Goal: Task Accomplishment & Management: Complete application form

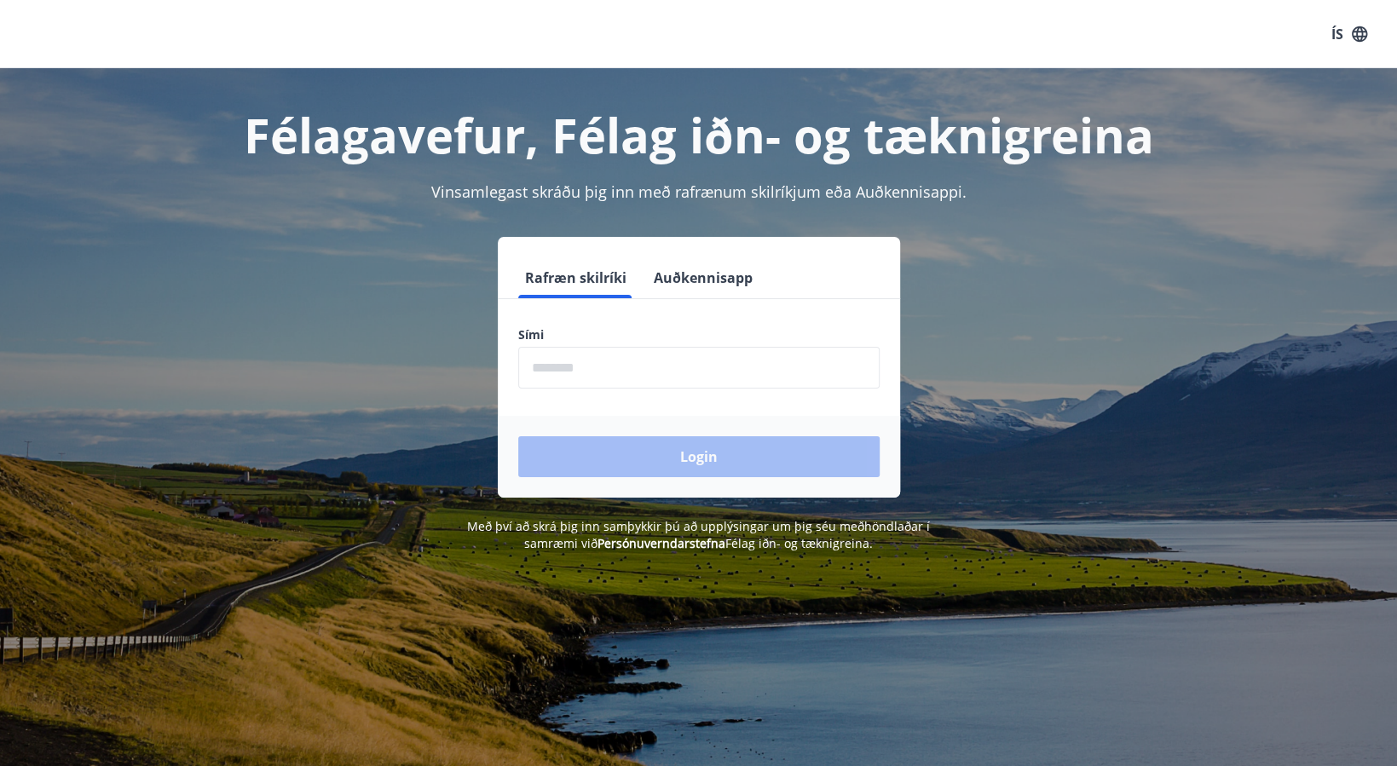
click at [610, 370] on input "phone" at bounding box center [698, 368] width 361 height 42
type input "********"
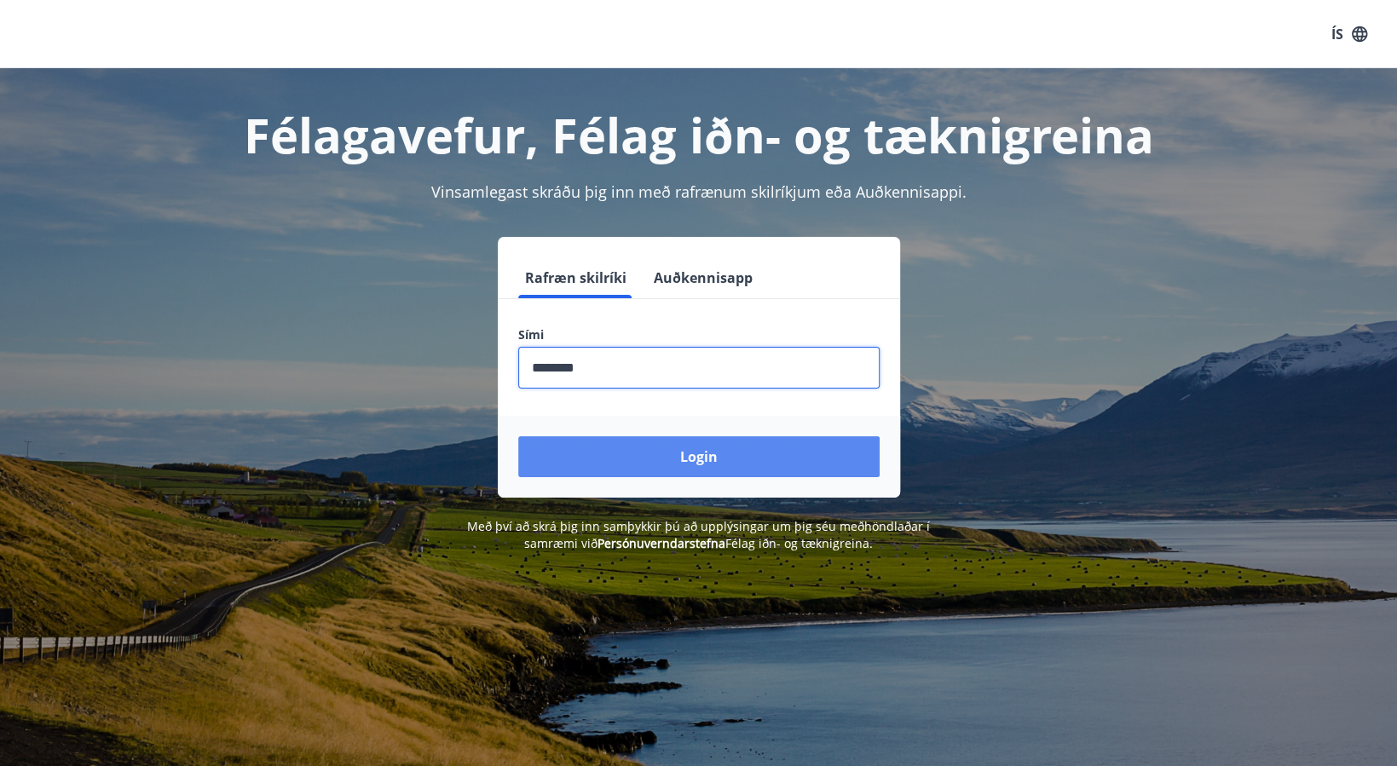
click at [693, 450] on button "Login" at bounding box center [698, 457] width 361 height 41
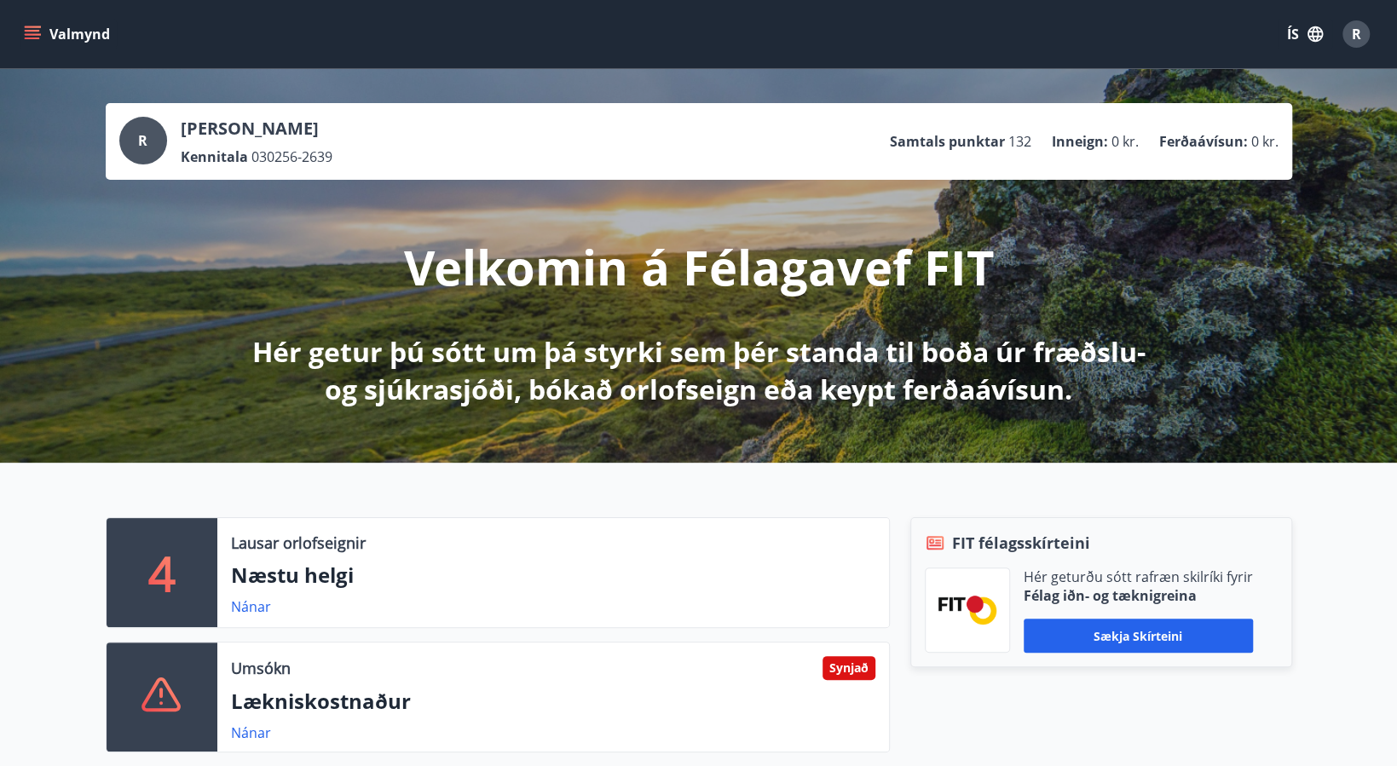
scroll to position [284, 0]
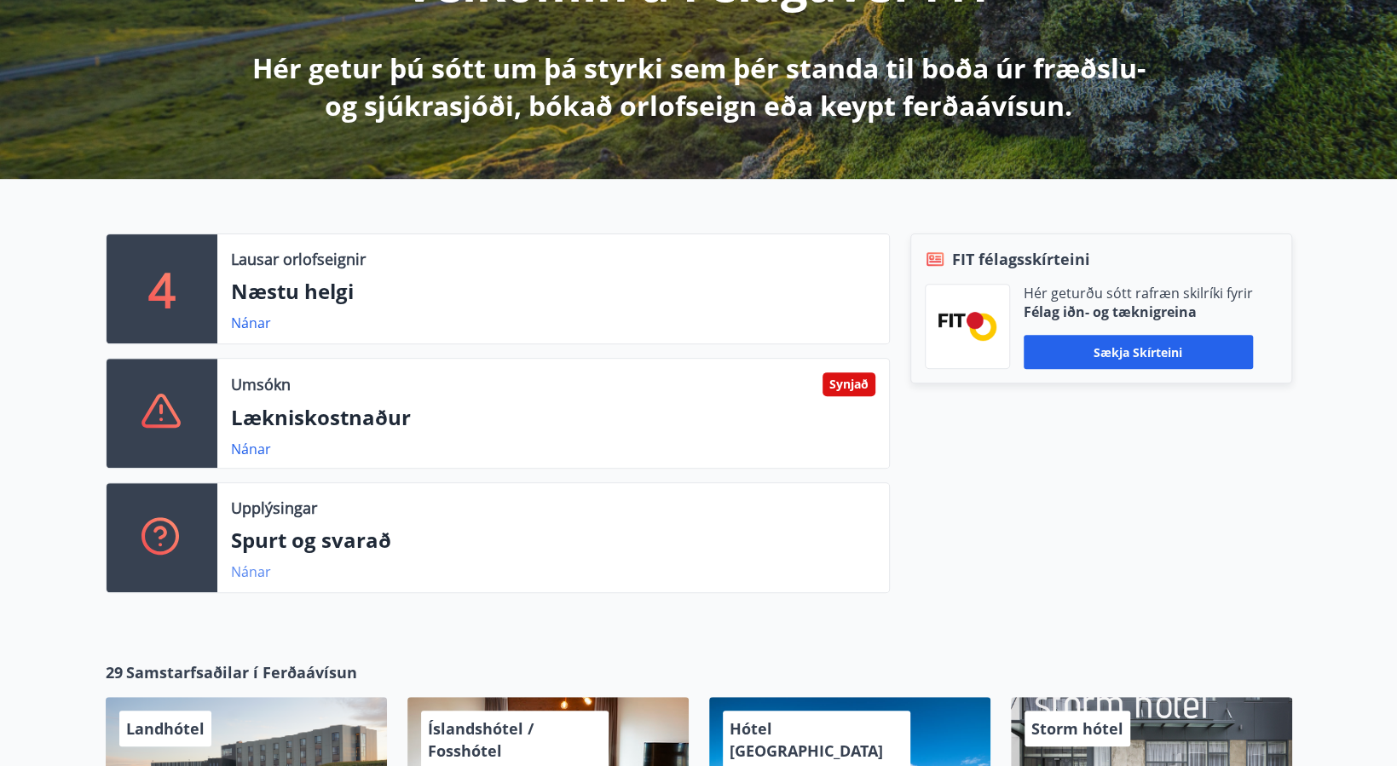
click at [255, 565] on link "Nánar" at bounding box center [251, 572] width 40 height 19
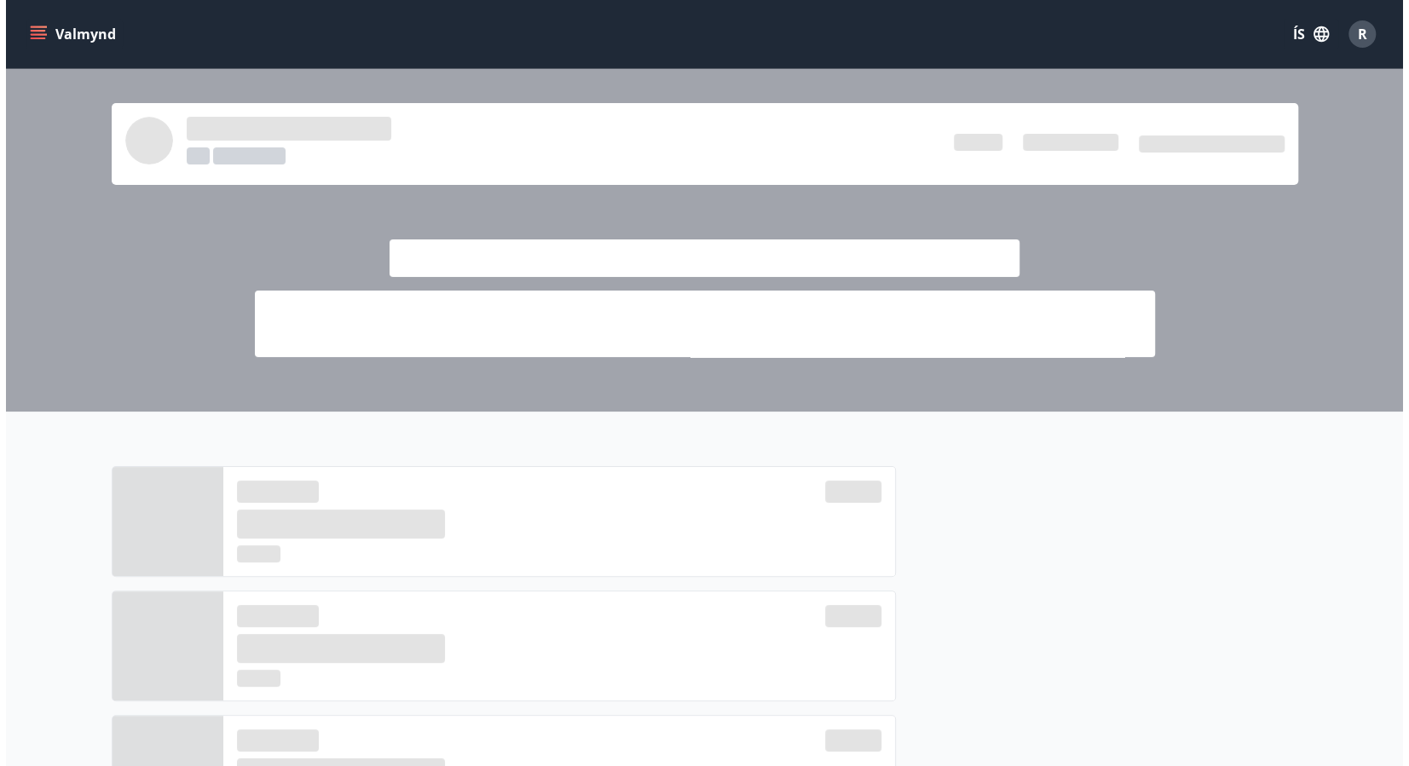
scroll to position [284, 0]
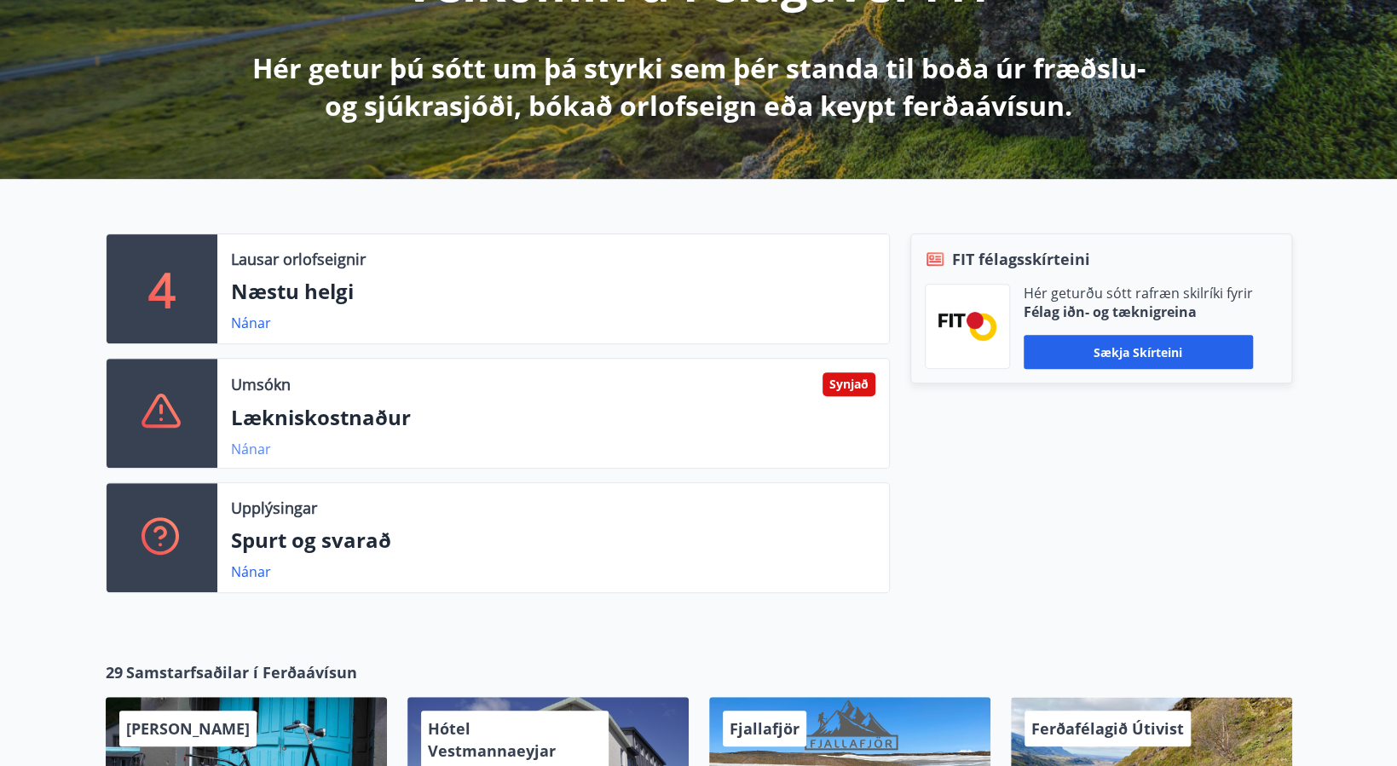
click at [250, 446] on link "Nánar" at bounding box center [251, 449] width 40 height 19
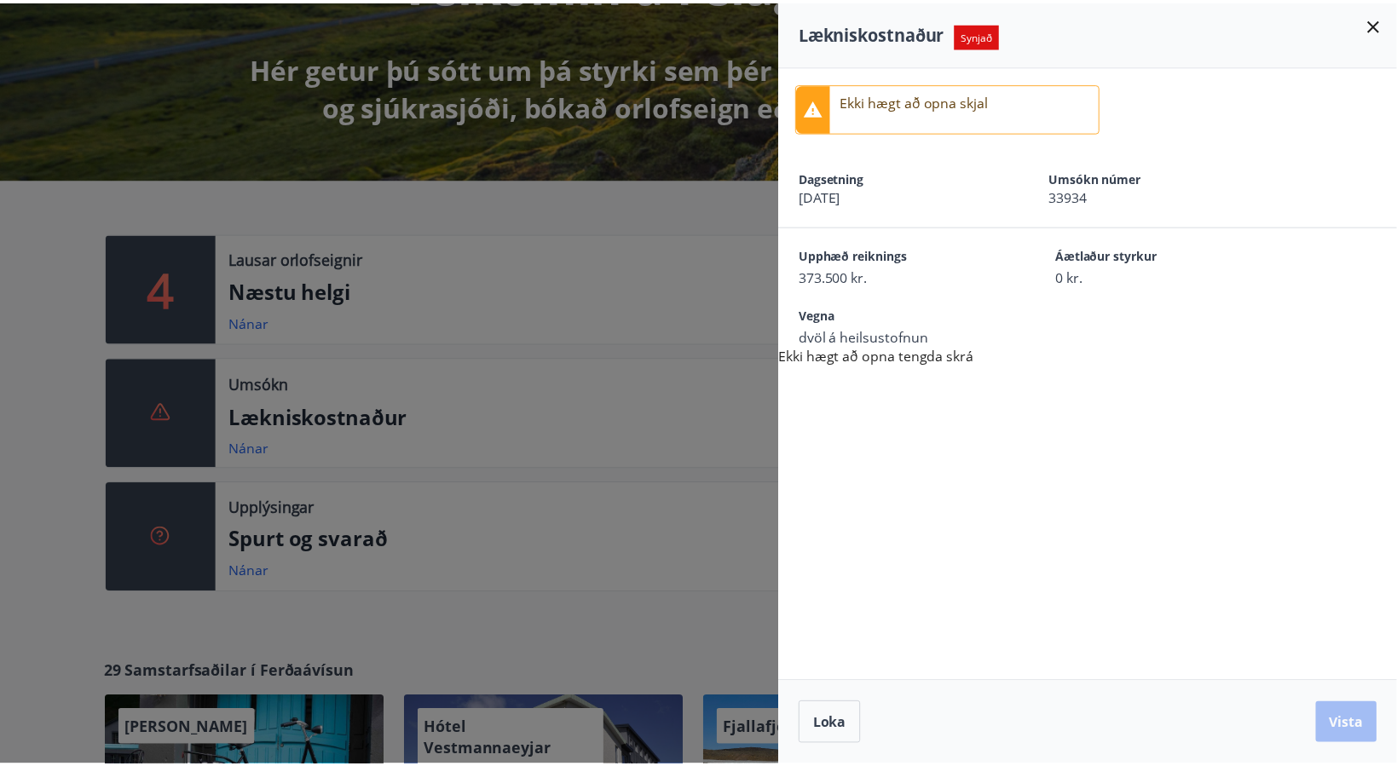
scroll to position [0, 0]
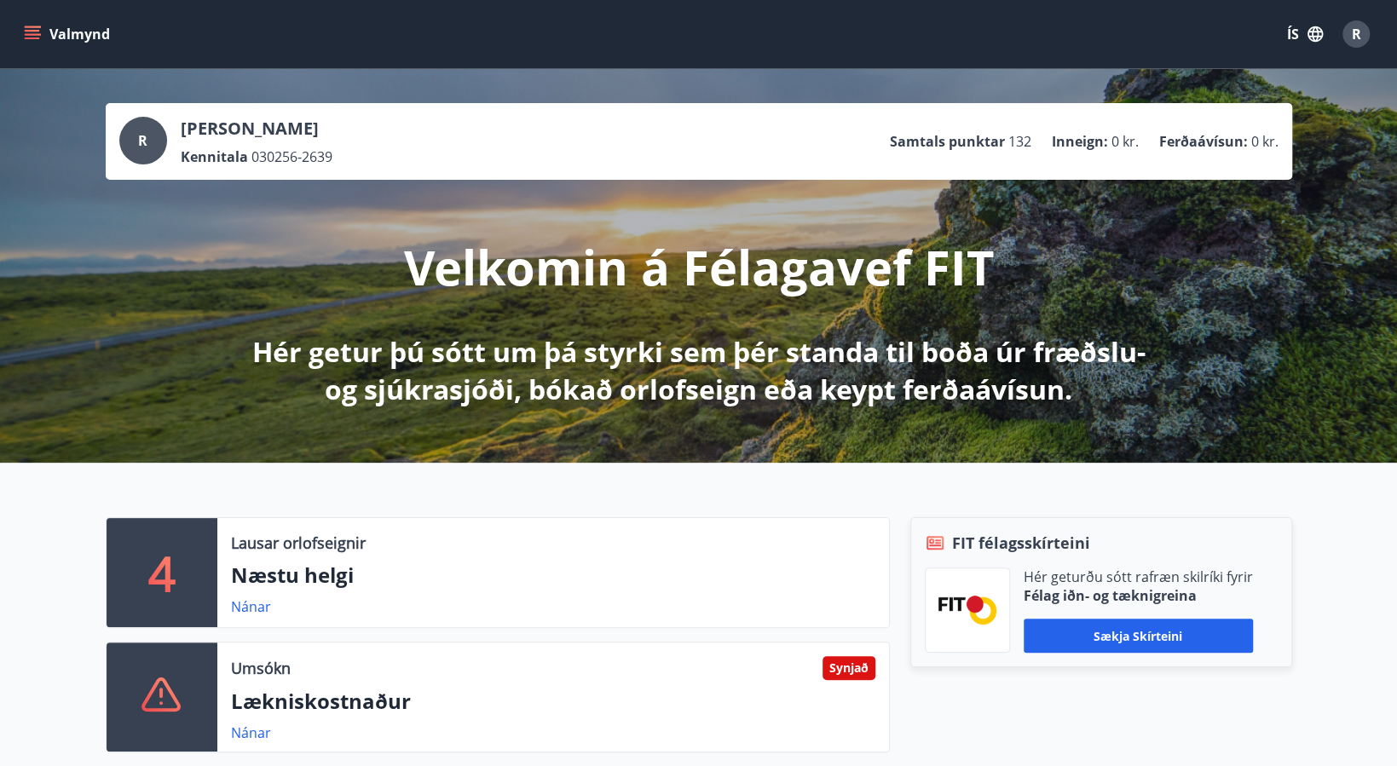
click at [35, 34] on icon "menu" at bounding box center [34, 34] width 19 height 2
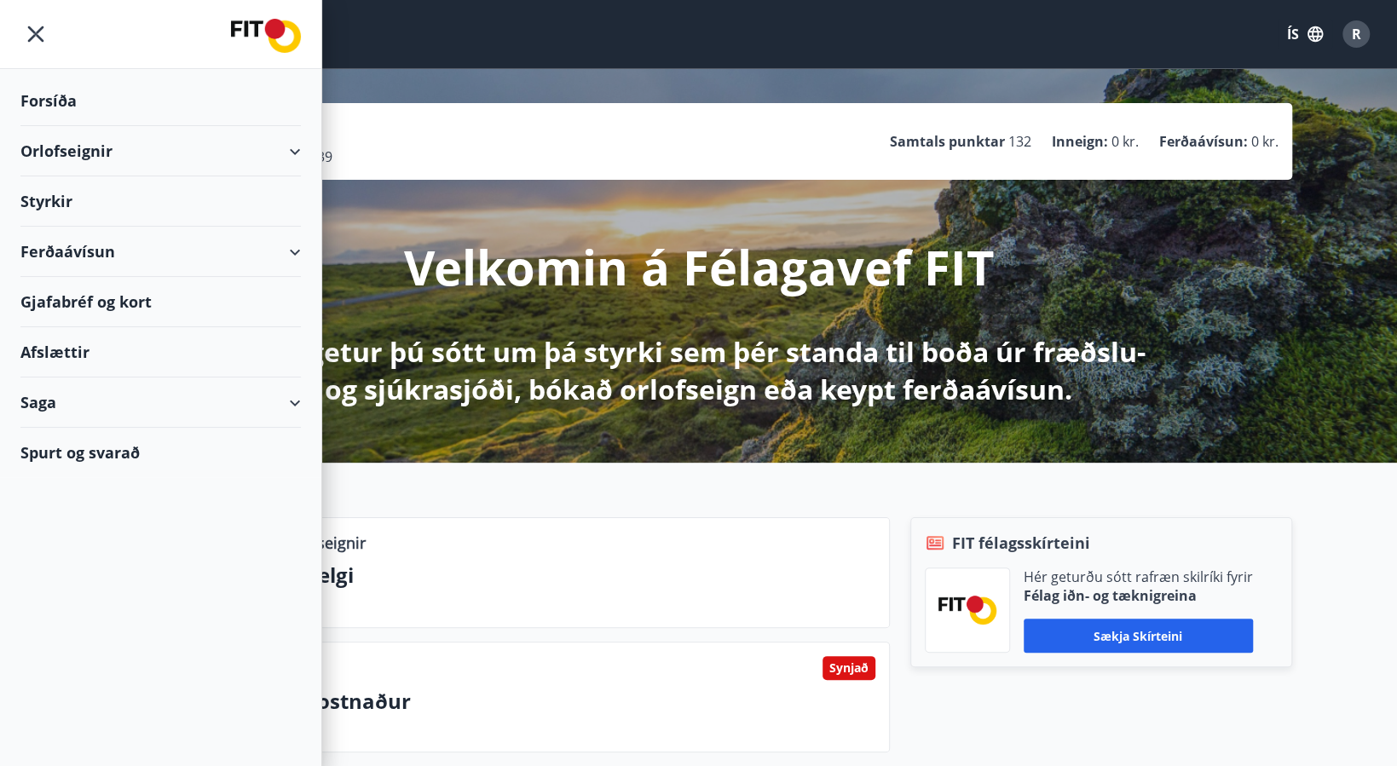
click at [130, 201] on div "Styrkir" at bounding box center [160, 201] width 281 height 50
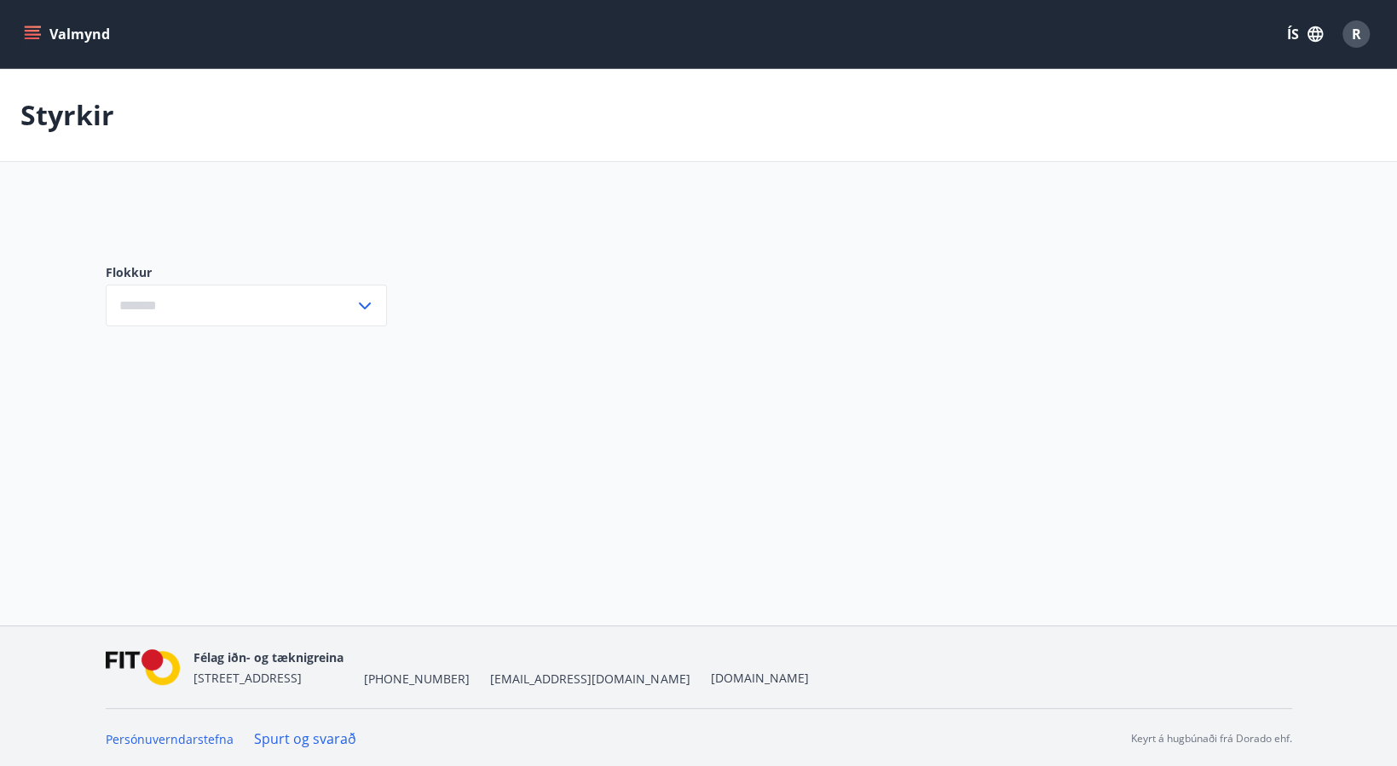
type input "***"
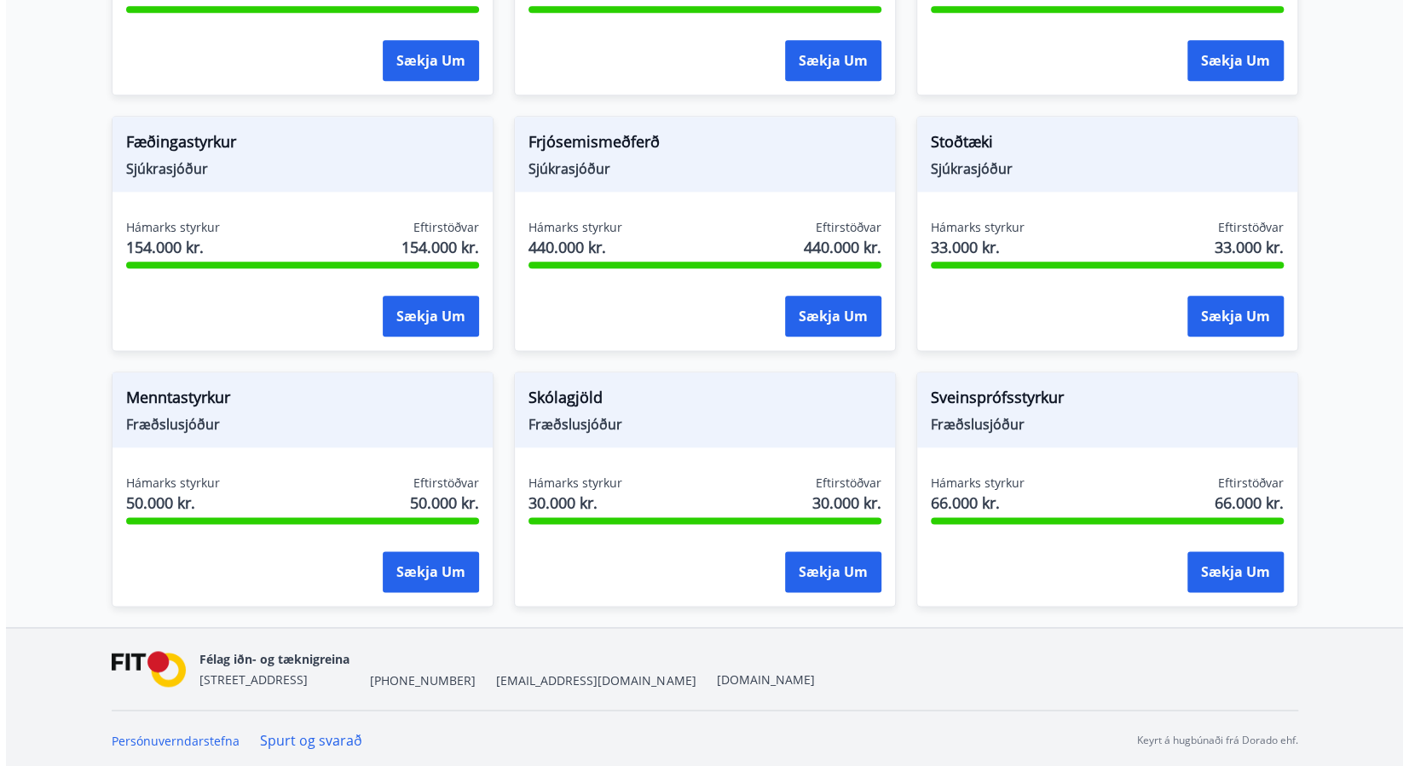
scroll to position [943, 0]
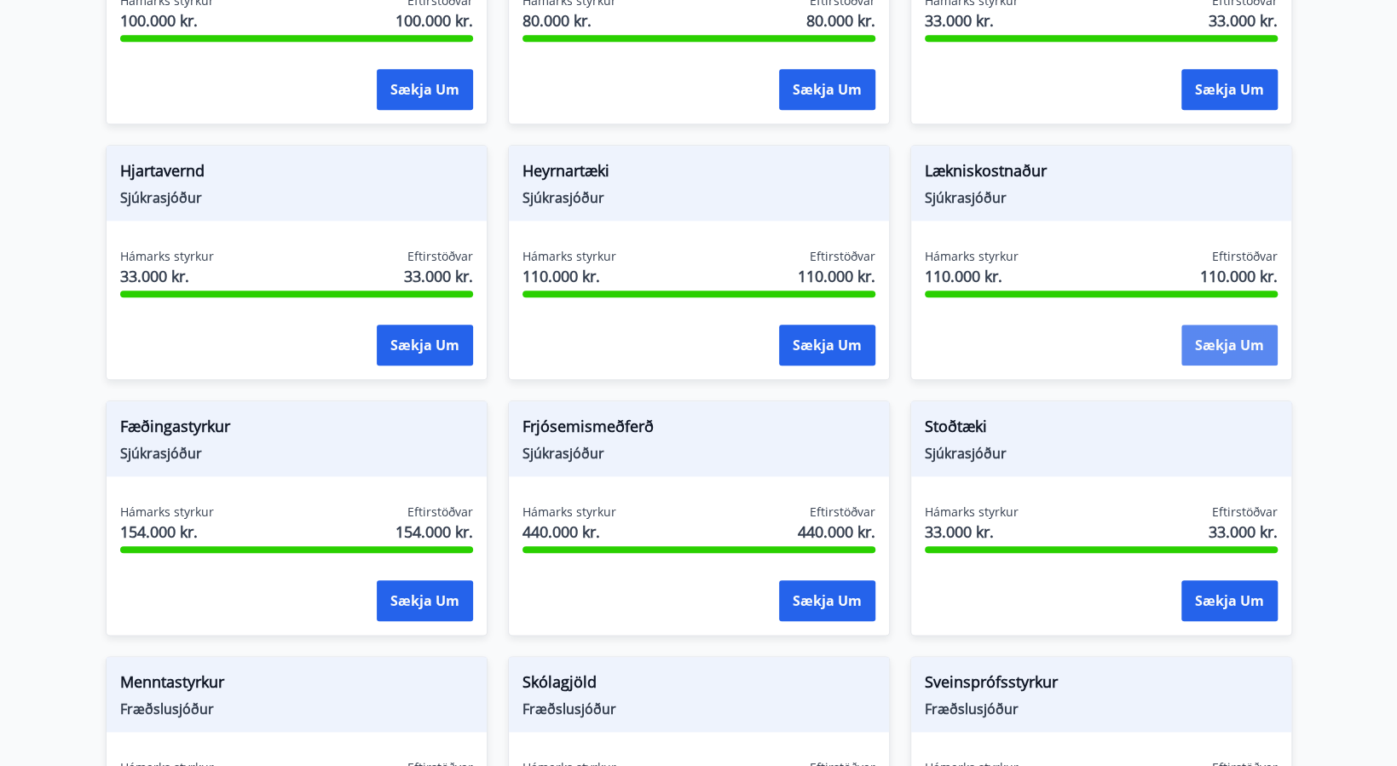
click at [1241, 342] on button "Sækja um" at bounding box center [1230, 345] width 96 height 41
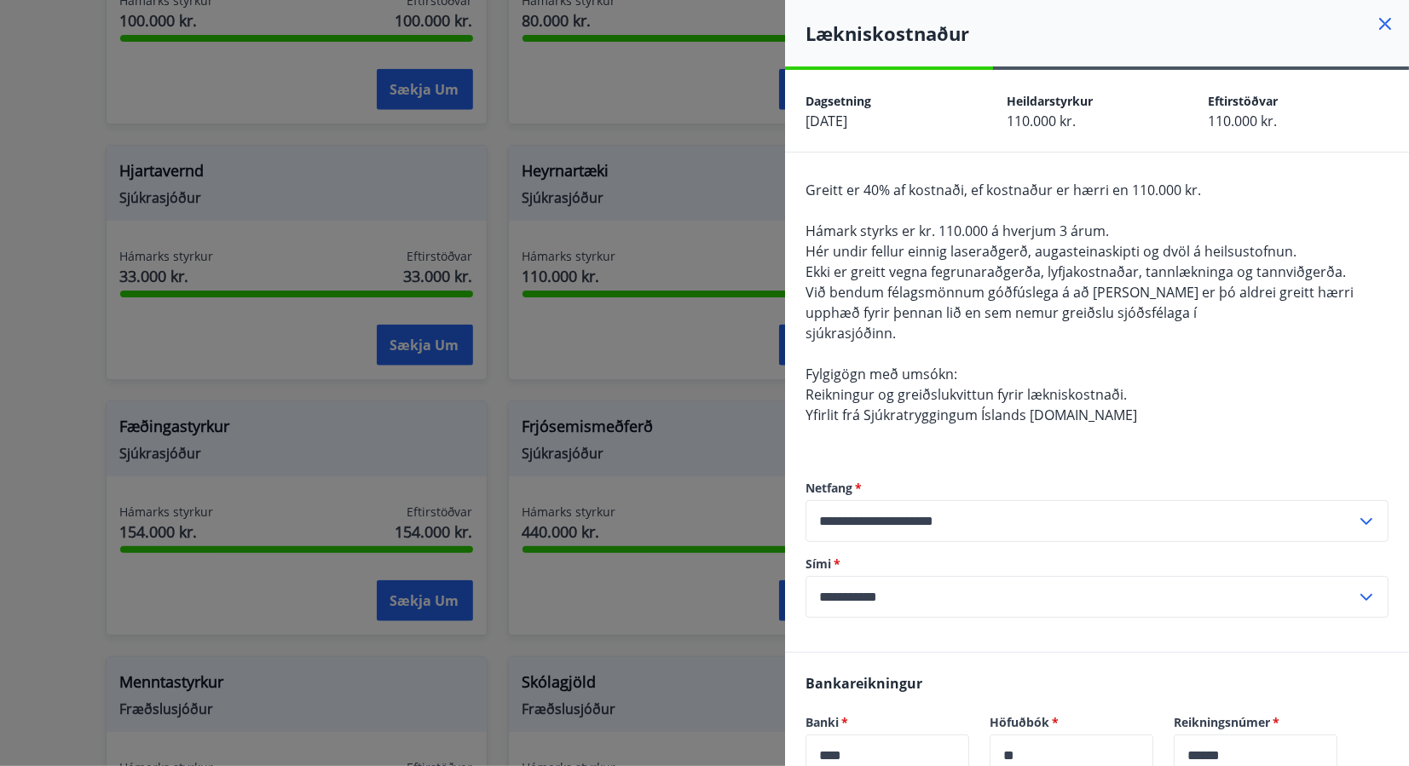
scroll to position [284, 0]
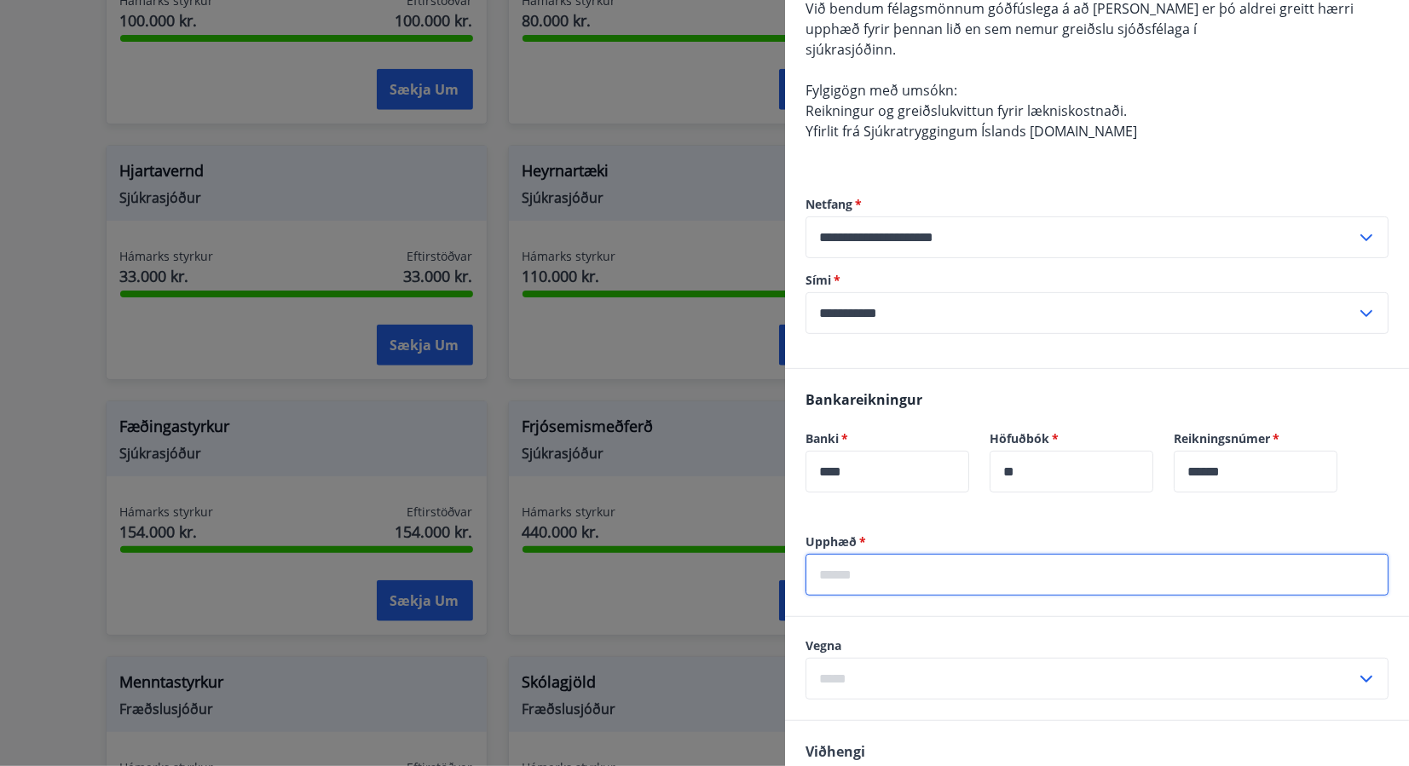
click at [855, 578] on input "text" at bounding box center [1097, 575] width 583 height 42
type input "******"
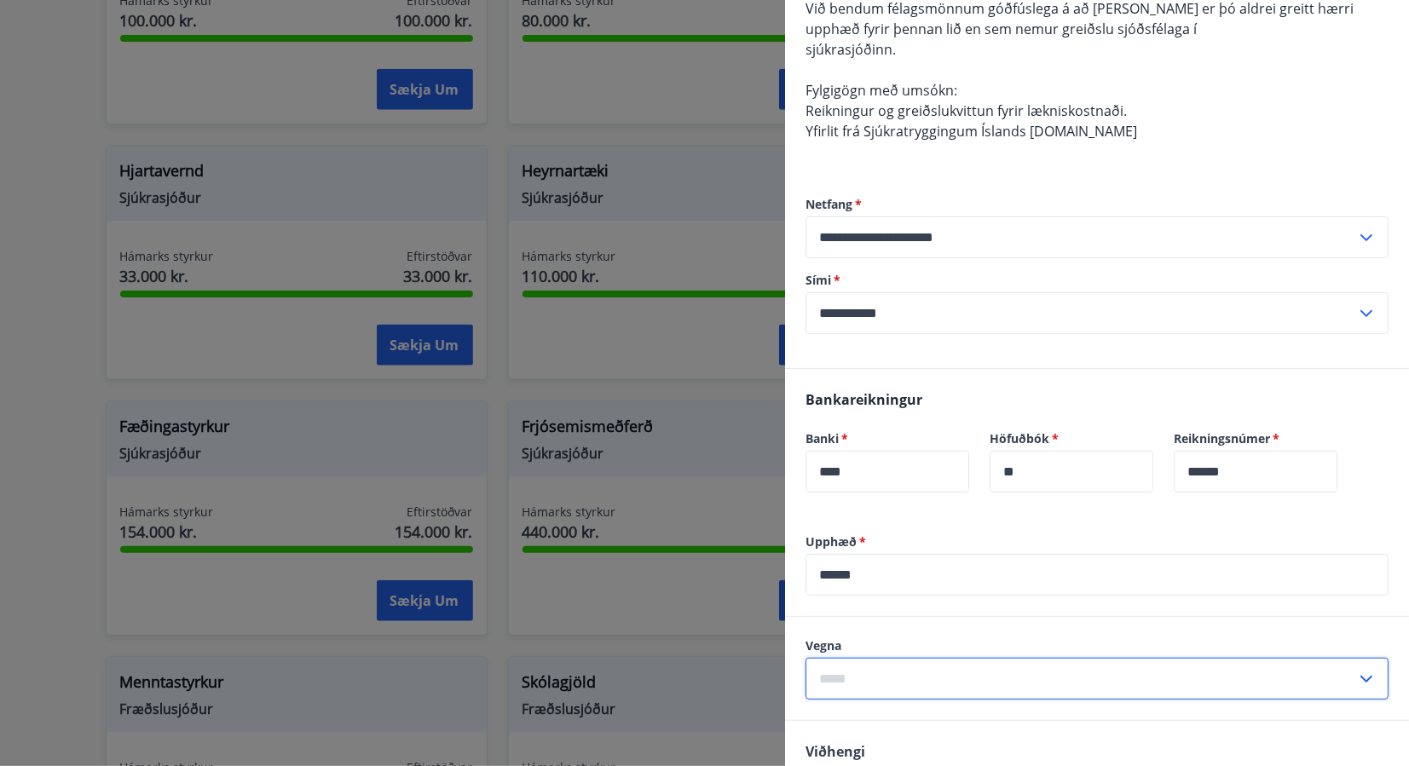
click at [924, 667] on input "text" at bounding box center [1081, 679] width 551 height 42
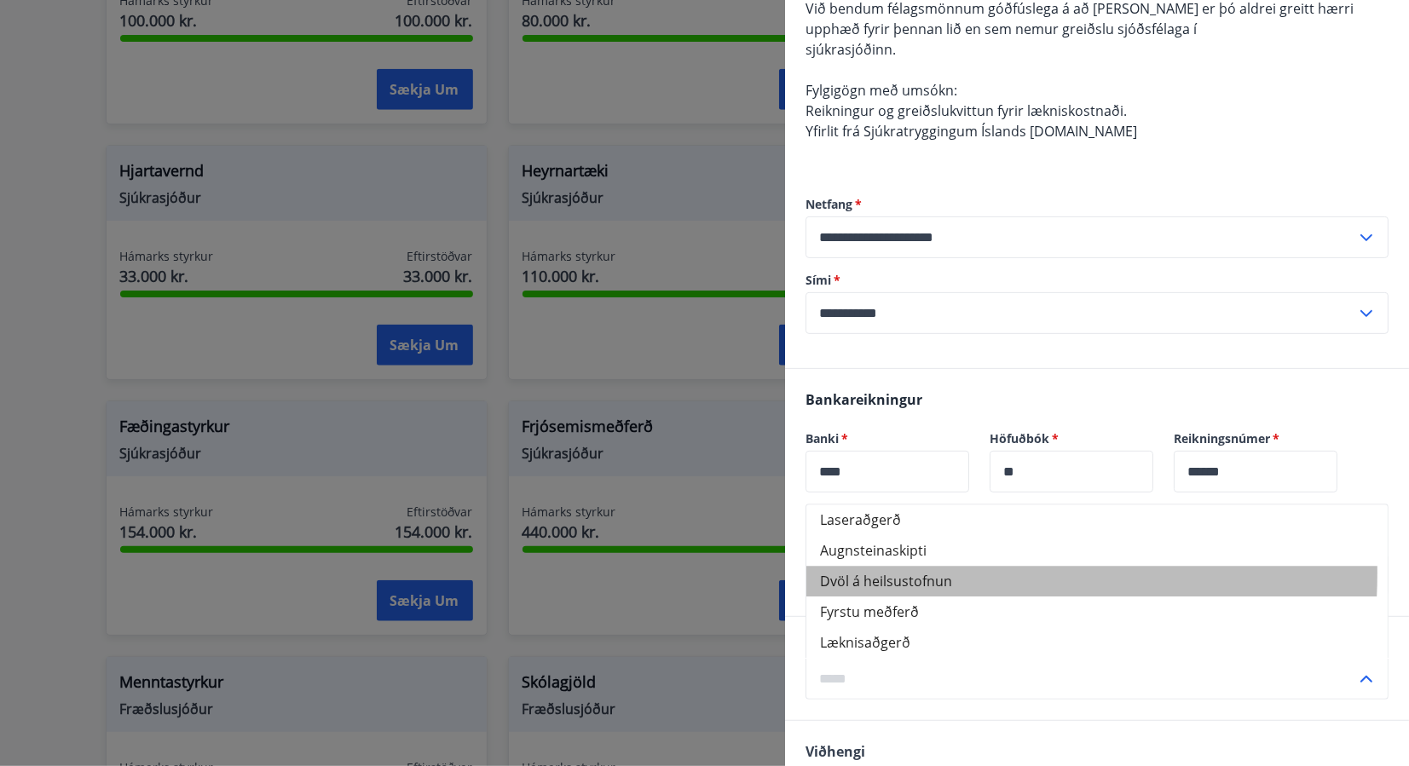
click at [879, 572] on li "Dvöl á heilsustofnun" at bounding box center [1097, 581] width 581 height 31
type input "**********"
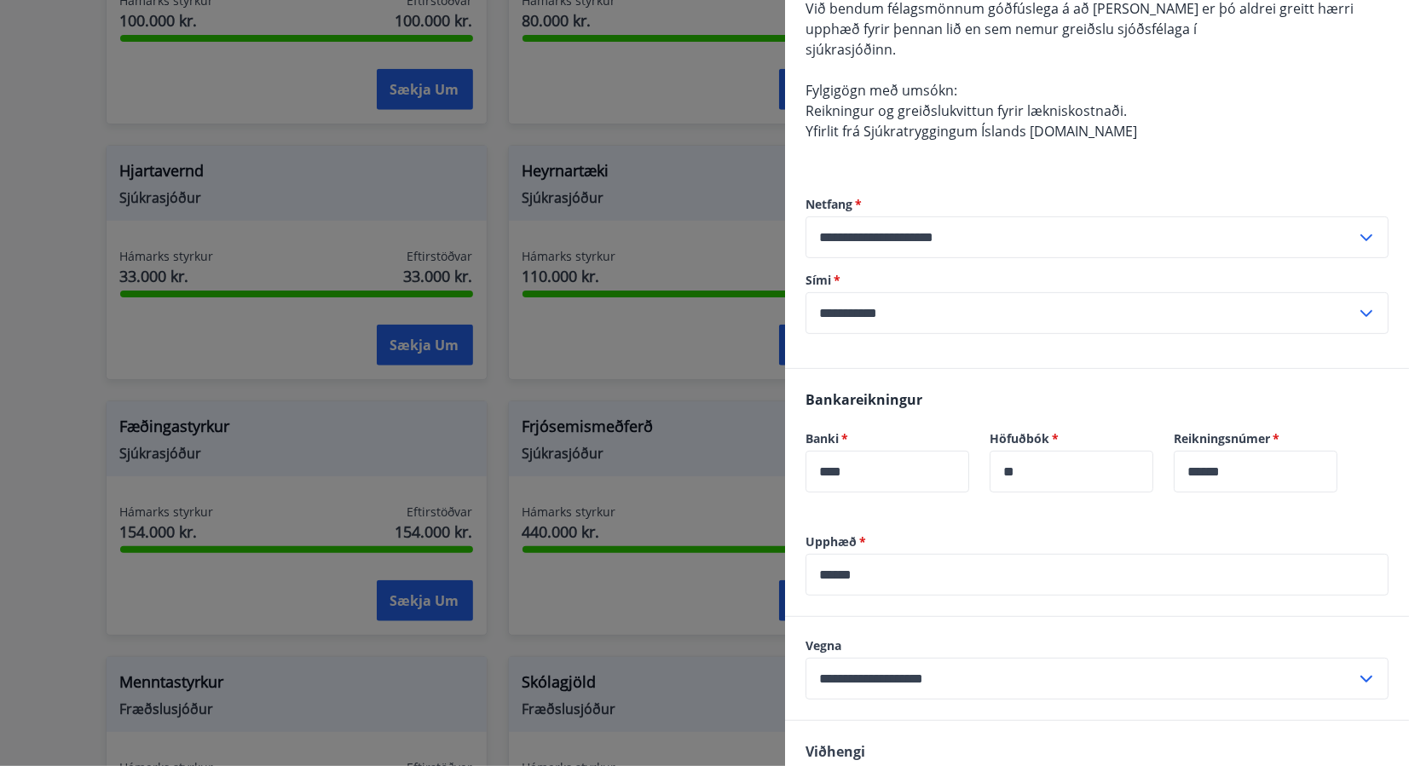
scroll to position [568, 0]
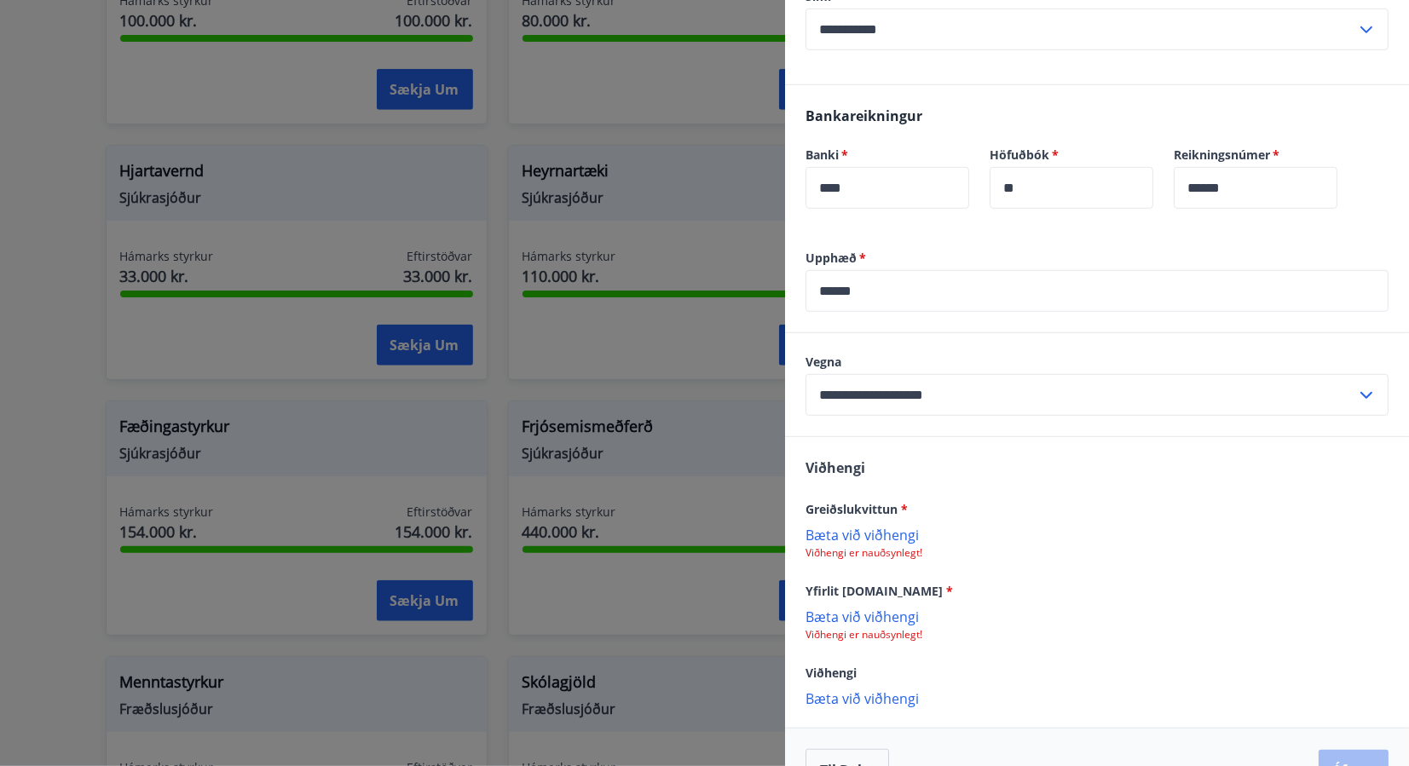
click at [894, 529] on p "Bæta við viðhengi" at bounding box center [1097, 534] width 583 height 17
click at [1068, 537] on div "Skjámynd [DATE] 212308.png" at bounding box center [1097, 544] width 583 height 36
click at [1361, 541] on icon at bounding box center [1371, 544] width 20 height 20
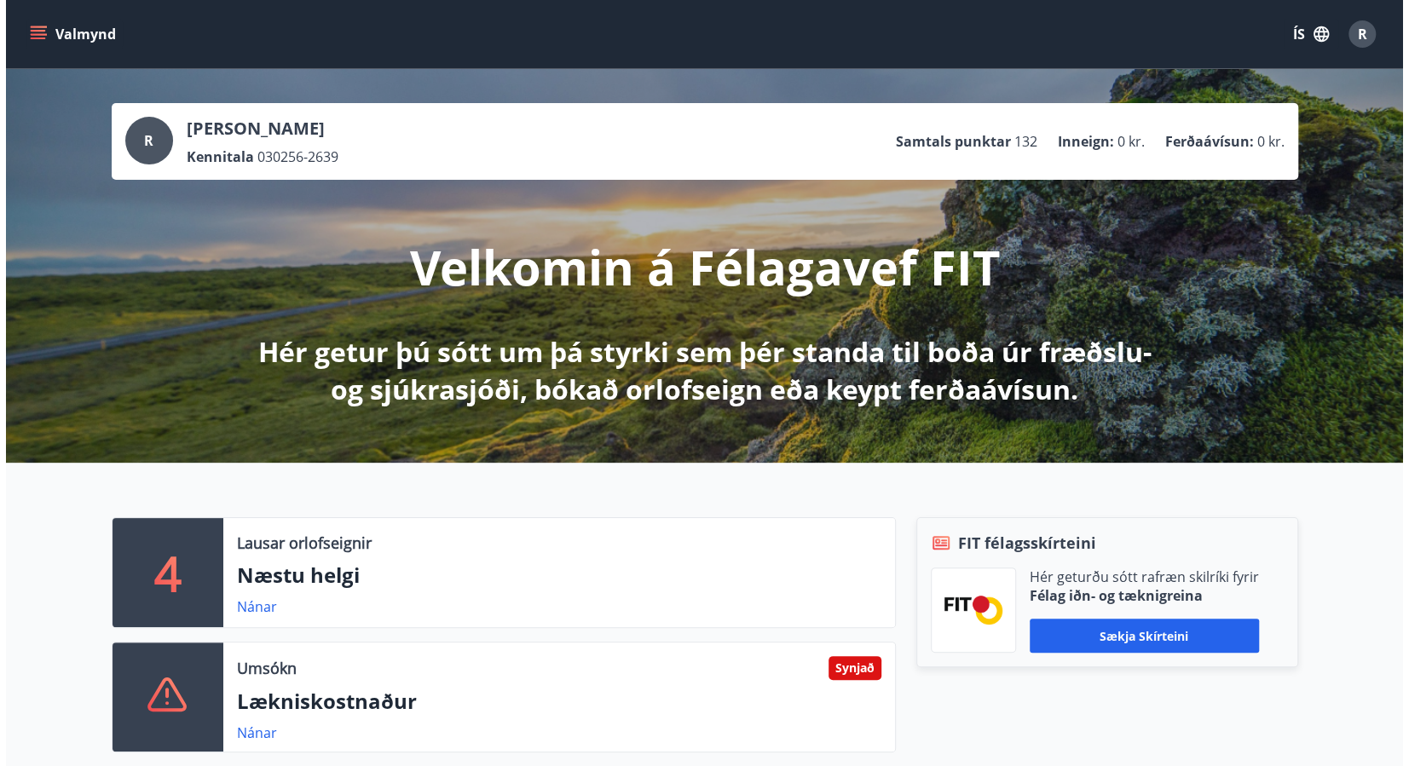
scroll to position [284, 0]
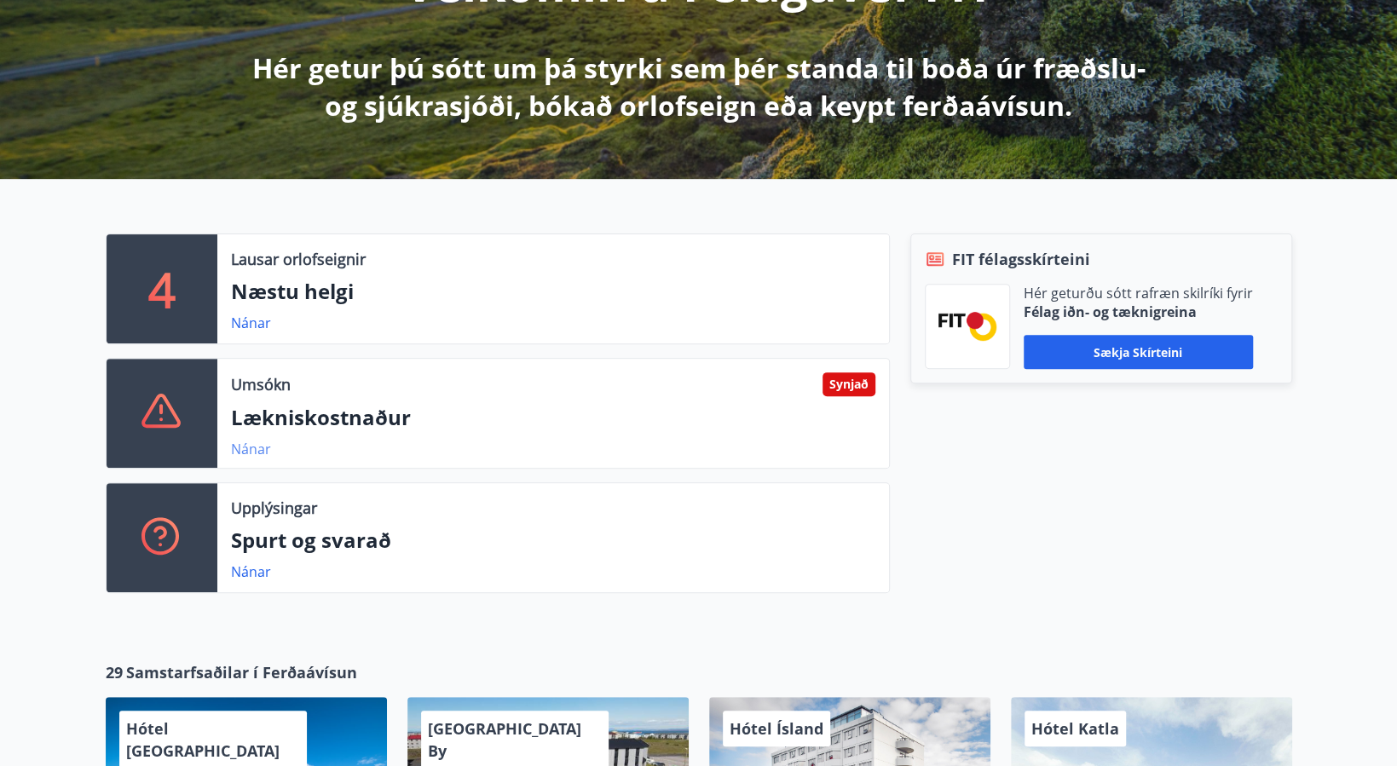
click at [252, 448] on link "Nánar" at bounding box center [251, 449] width 40 height 19
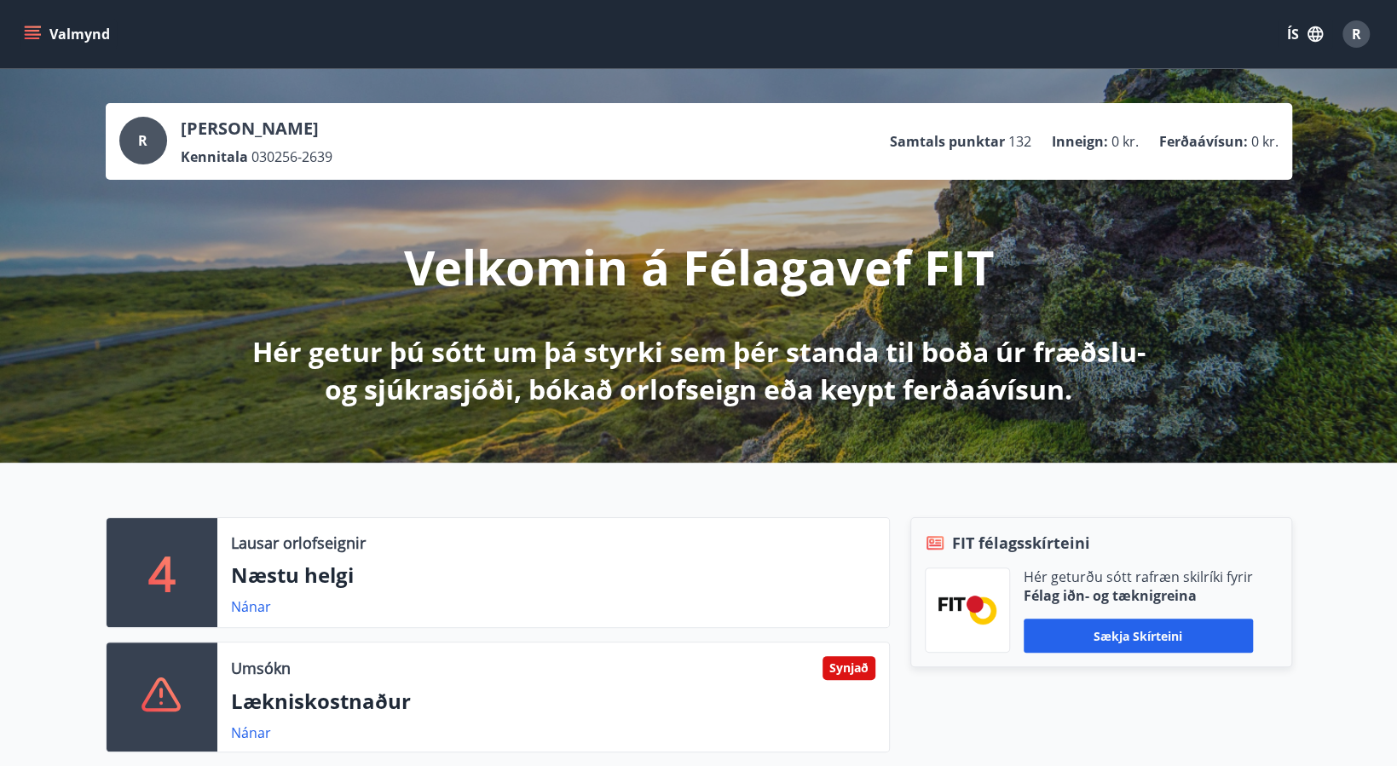
click at [26, 28] on icon "menu" at bounding box center [32, 34] width 17 height 17
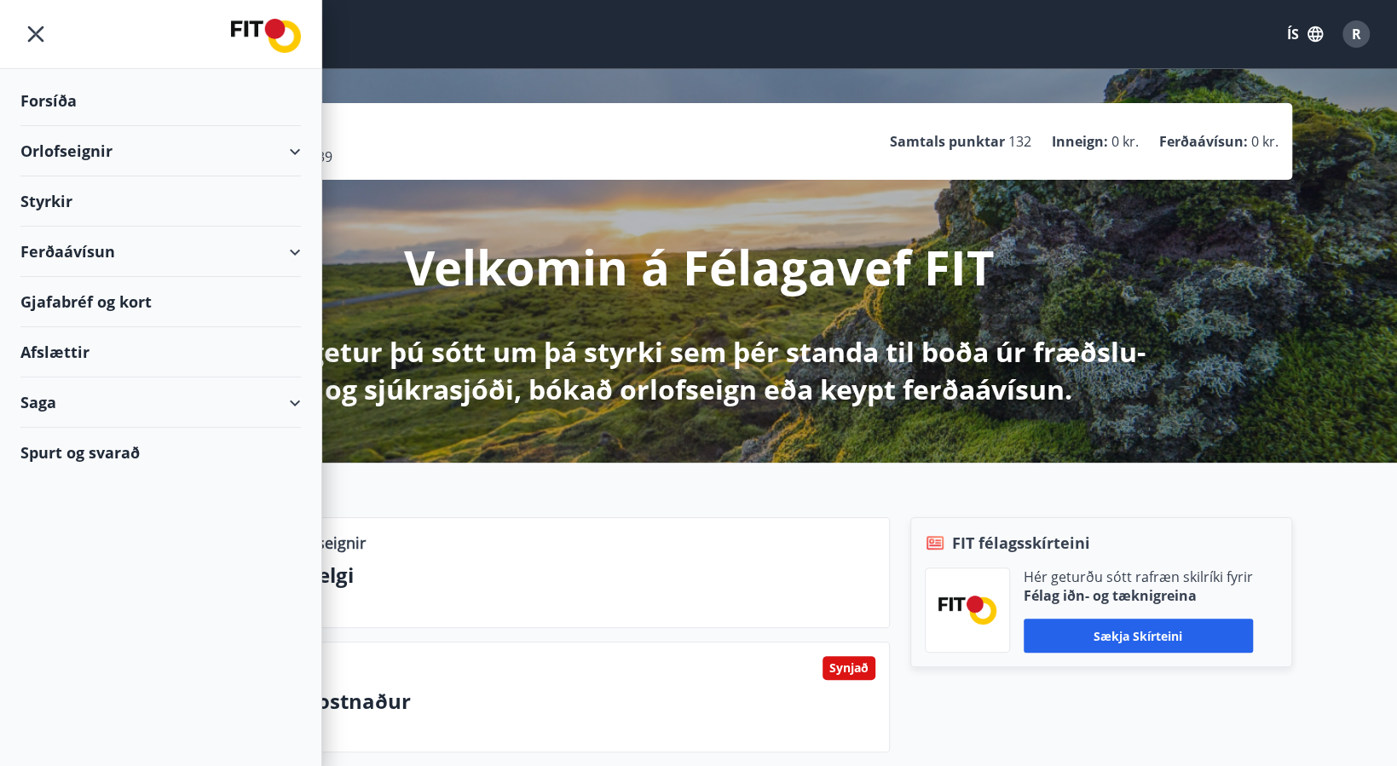
click at [58, 197] on div "Styrkir" at bounding box center [160, 201] width 281 height 50
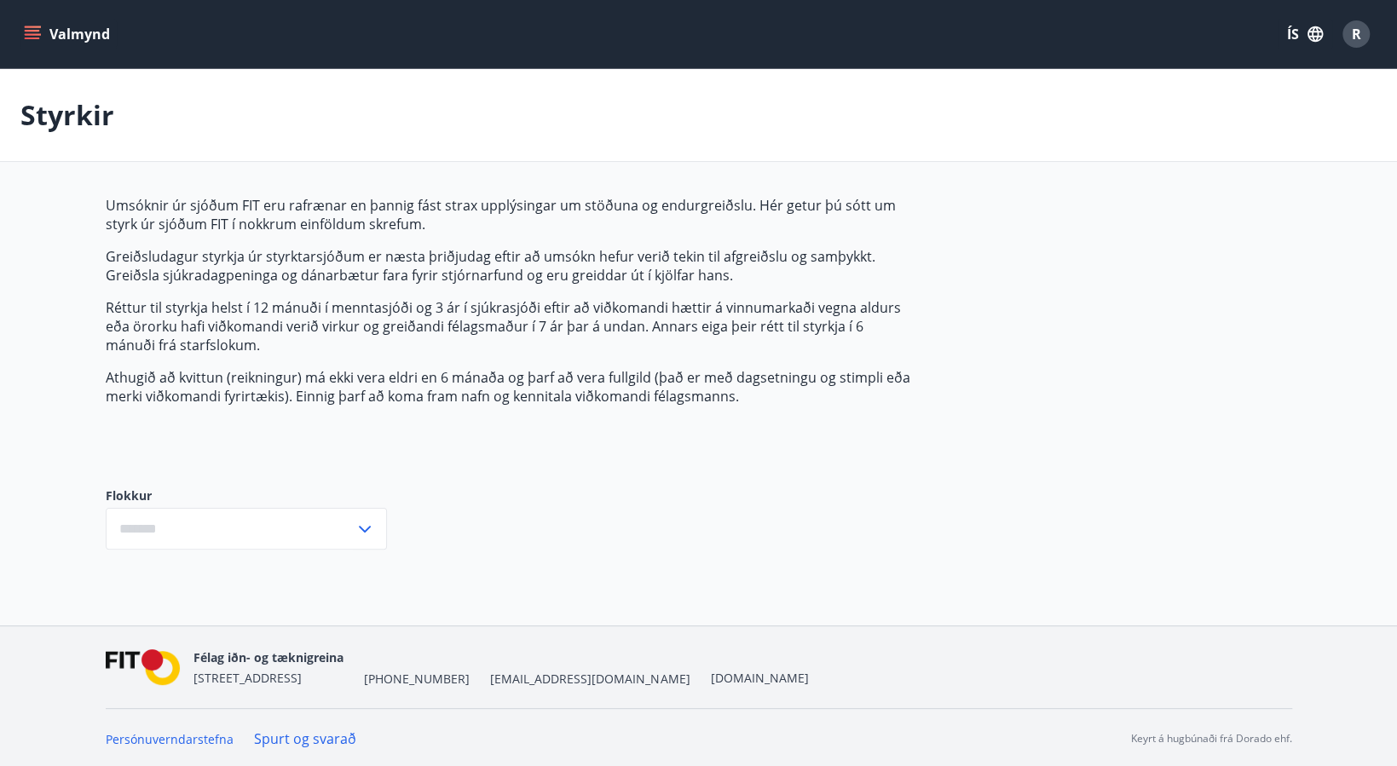
type input "***"
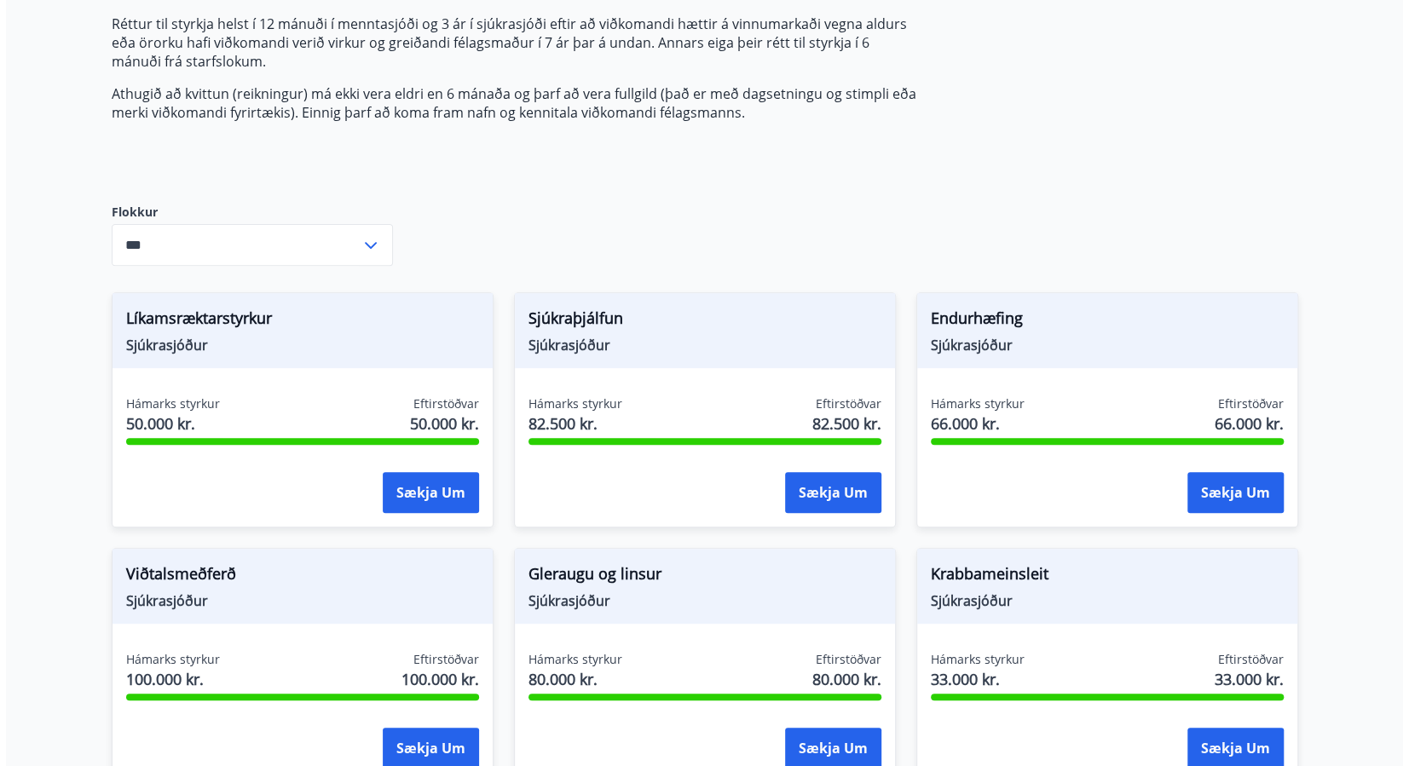
scroll to position [568, 0]
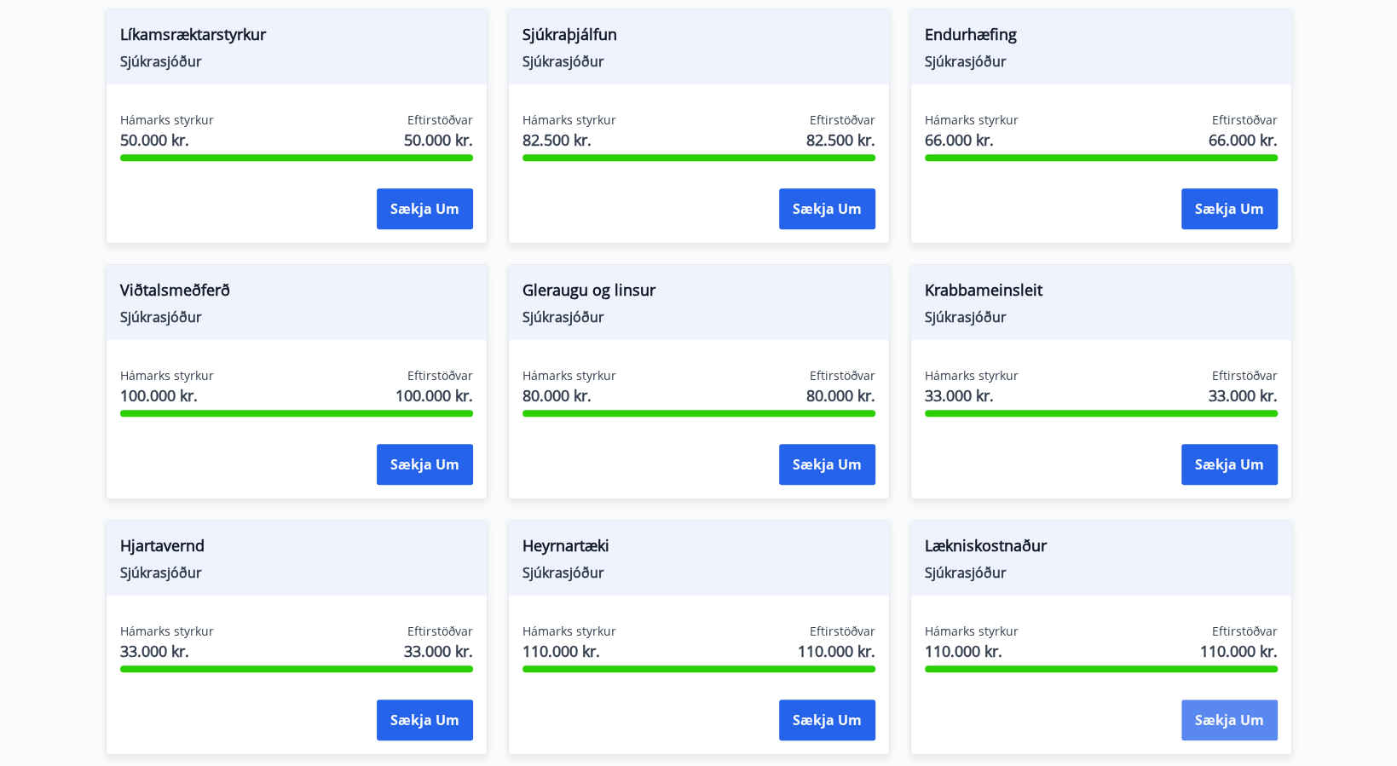
click at [1254, 710] on button "Sækja um" at bounding box center [1230, 720] width 96 height 41
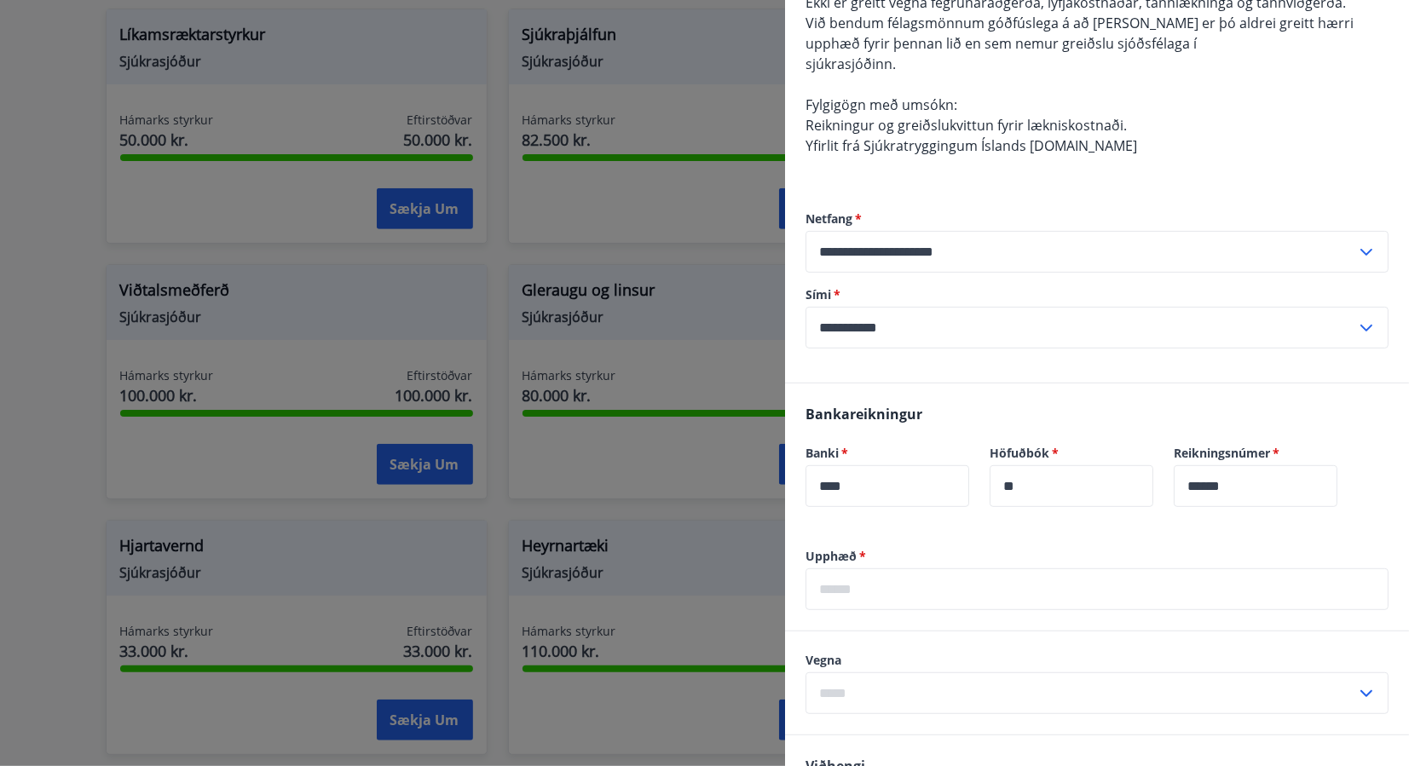
scroll to position [284, 0]
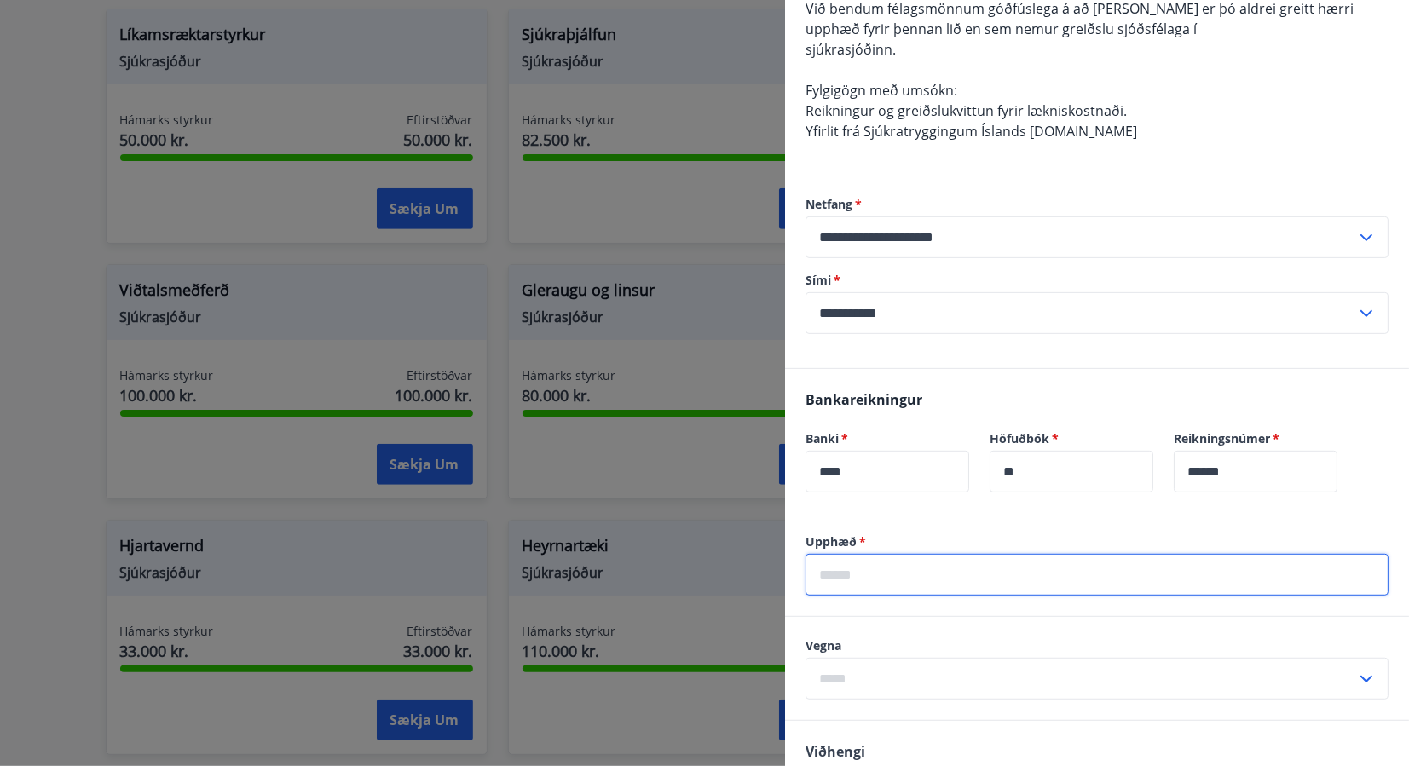
click at [939, 577] on input "text" at bounding box center [1097, 575] width 583 height 42
type input "******"
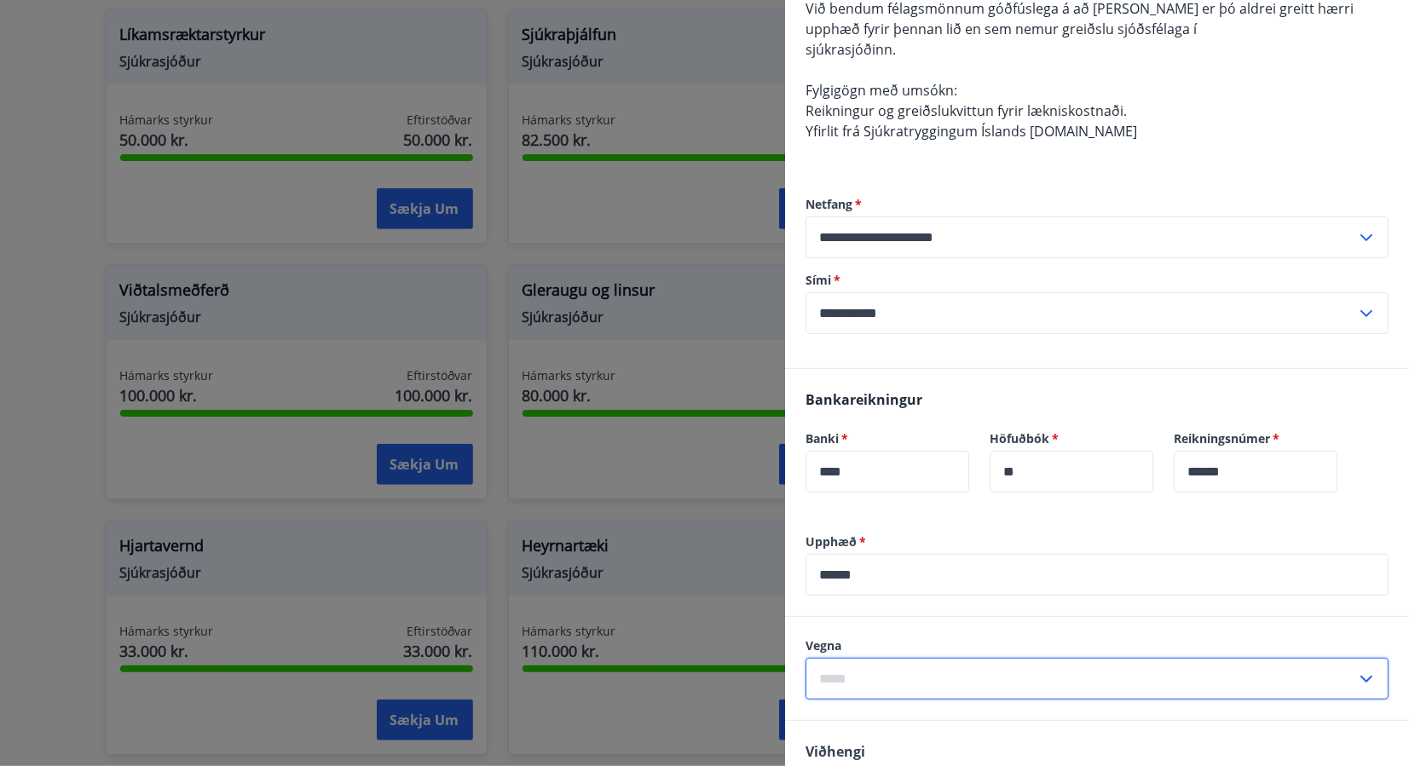
click at [880, 663] on input "text" at bounding box center [1081, 679] width 551 height 42
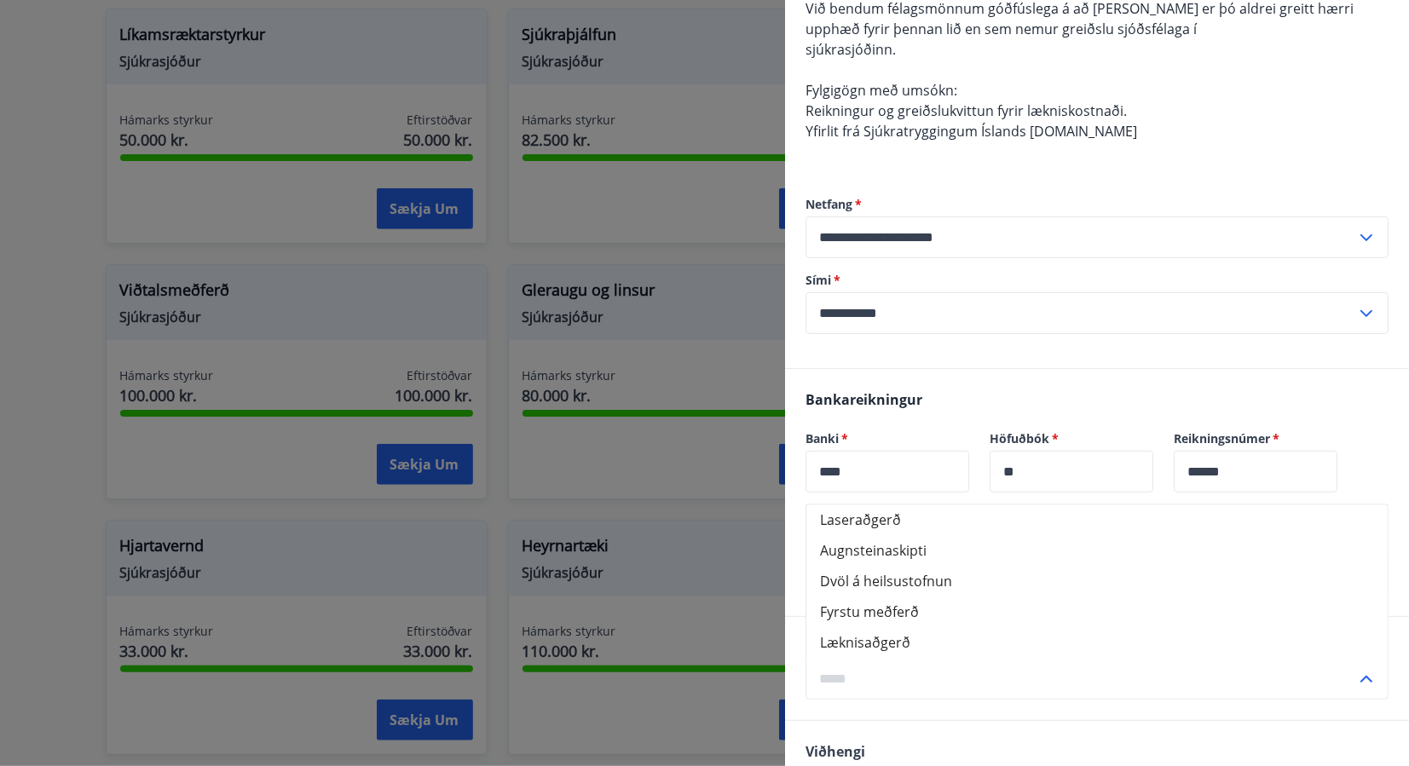
click at [922, 581] on li "Dvöl á heilsustofnun" at bounding box center [1097, 581] width 581 height 31
type input "**********"
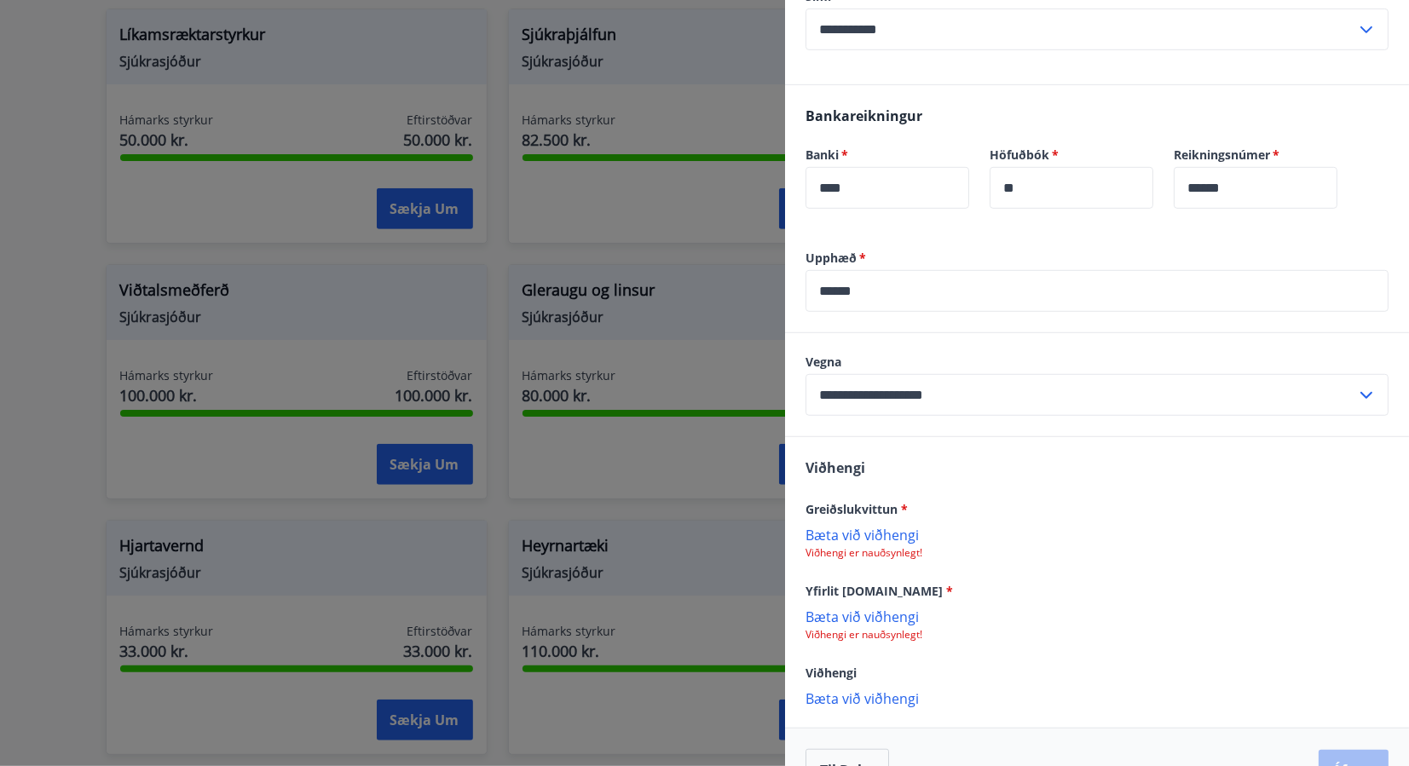
click at [872, 532] on p "Bæta við viðhengi" at bounding box center [1097, 534] width 583 height 17
